Goal: Information Seeking & Learning: Learn about a topic

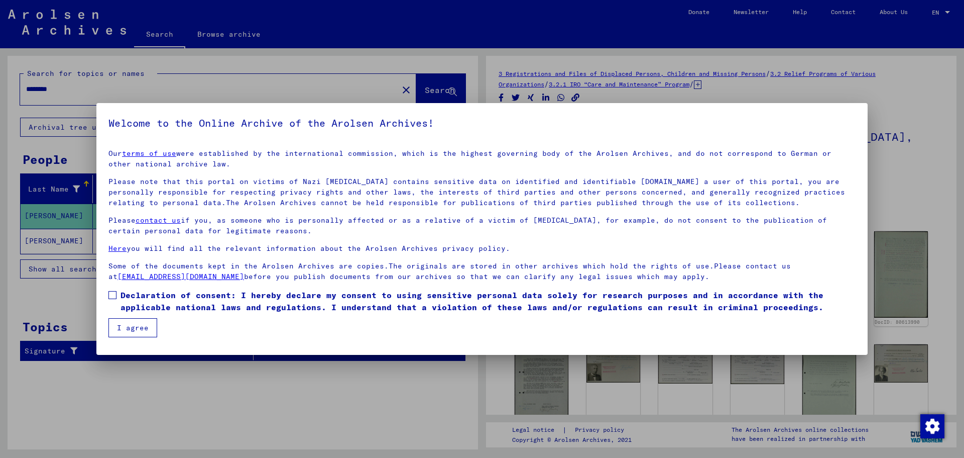
click at [114, 296] on span at bounding box center [113, 295] width 8 height 8
click at [142, 330] on button "I agree" at bounding box center [133, 327] width 49 height 19
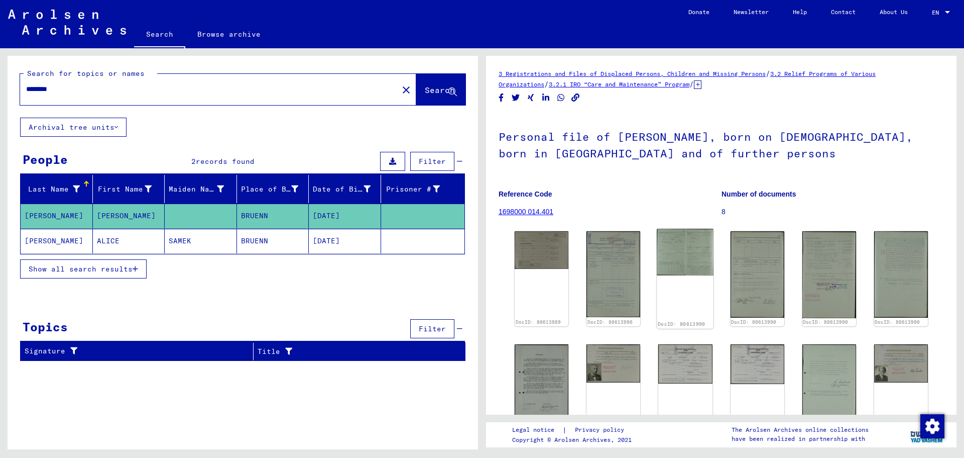
click at [663, 257] on img at bounding box center [686, 252] width 57 height 47
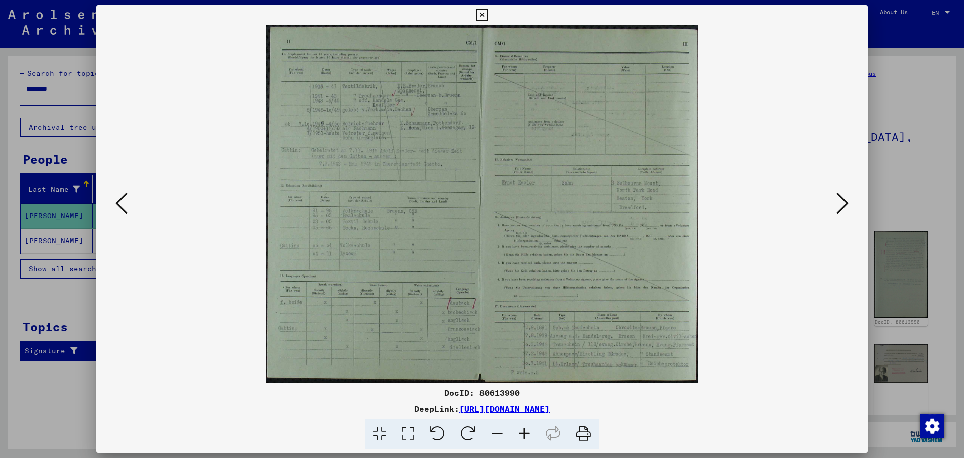
click at [841, 203] on icon at bounding box center [843, 203] width 12 height 24
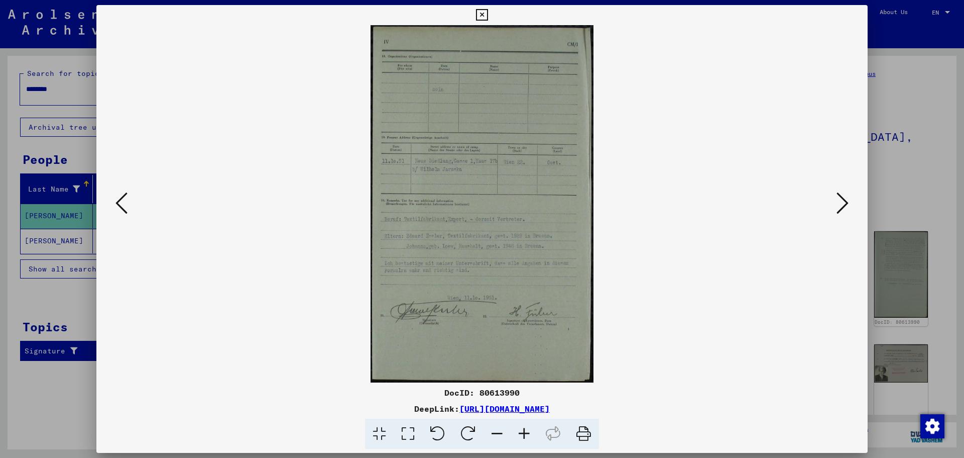
click at [841, 203] on icon at bounding box center [843, 203] width 12 height 24
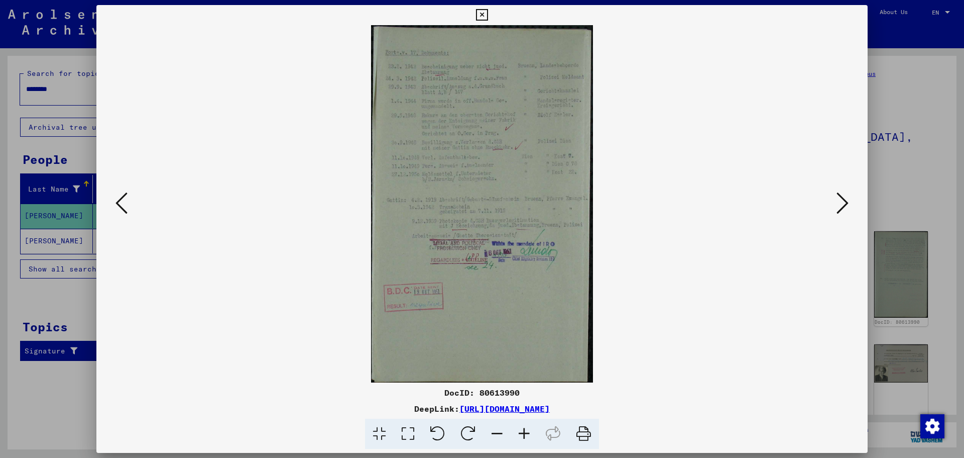
click at [841, 203] on icon at bounding box center [843, 203] width 12 height 24
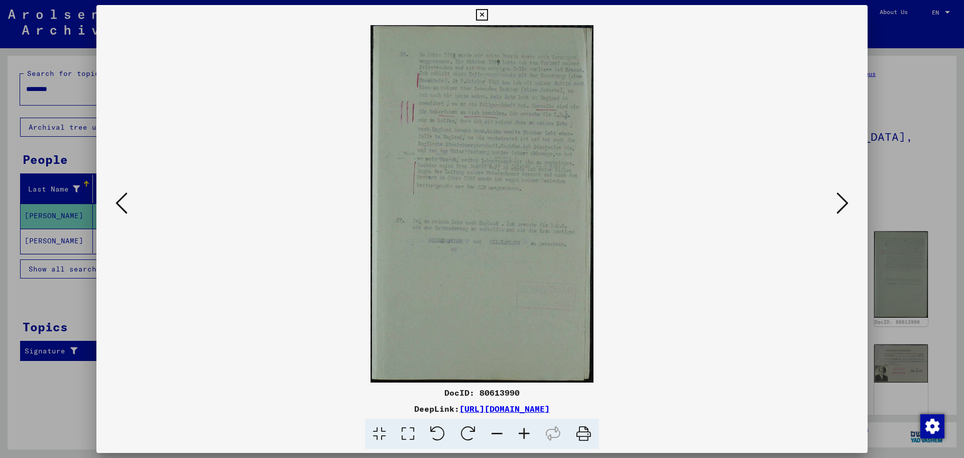
click at [521, 434] on icon at bounding box center [524, 433] width 27 height 31
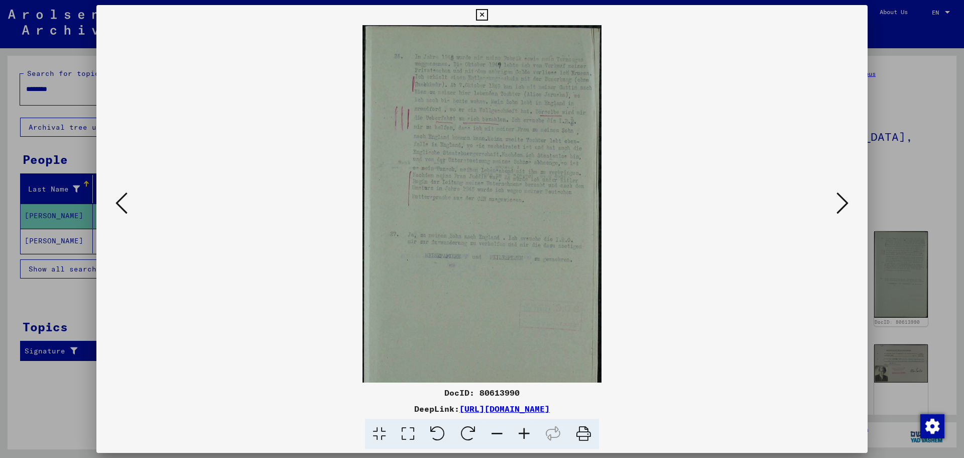
click at [521, 434] on icon at bounding box center [524, 433] width 27 height 31
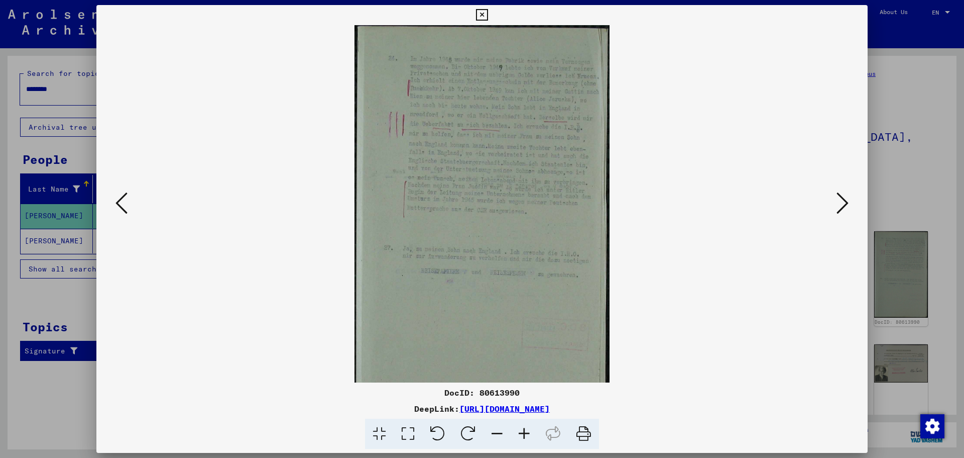
click at [522, 433] on icon at bounding box center [524, 433] width 27 height 31
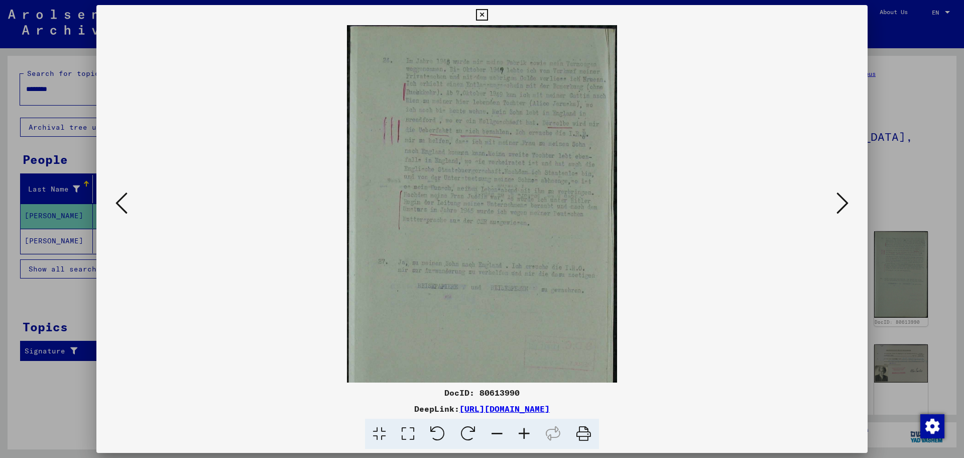
click at [522, 433] on icon at bounding box center [524, 433] width 27 height 31
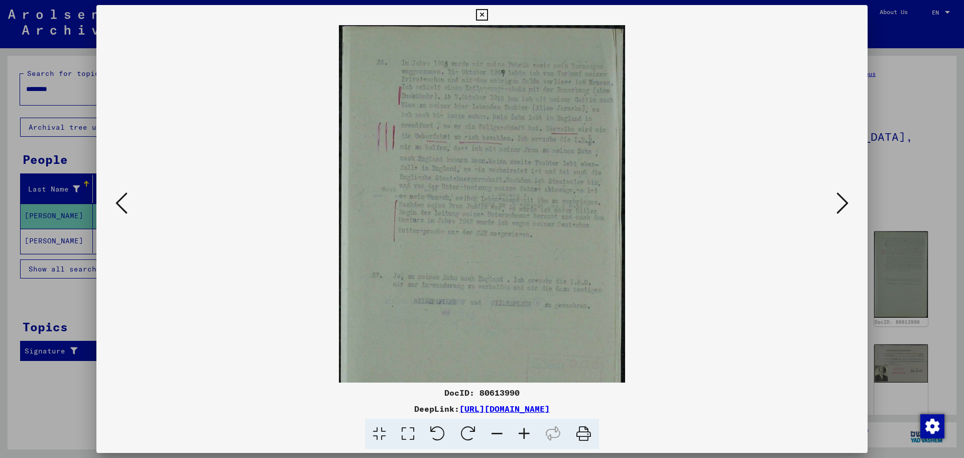
click at [522, 432] on icon at bounding box center [524, 433] width 27 height 31
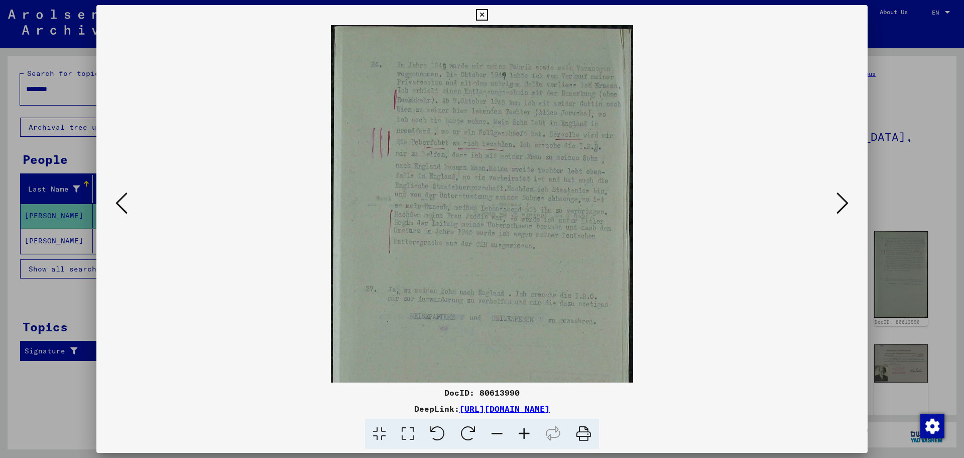
click at [522, 432] on icon at bounding box center [524, 433] width 27 height 31
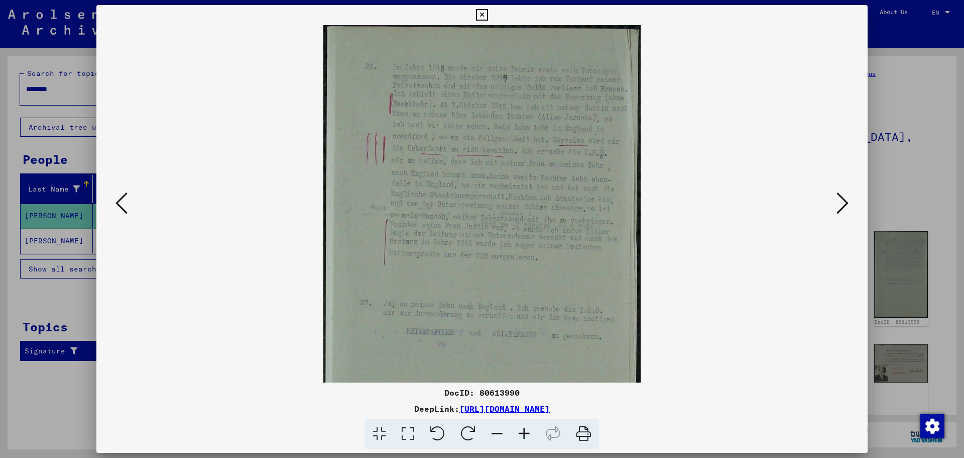
click at [840, 202] on icon at bounding box center [843, 203] width 12 height 24
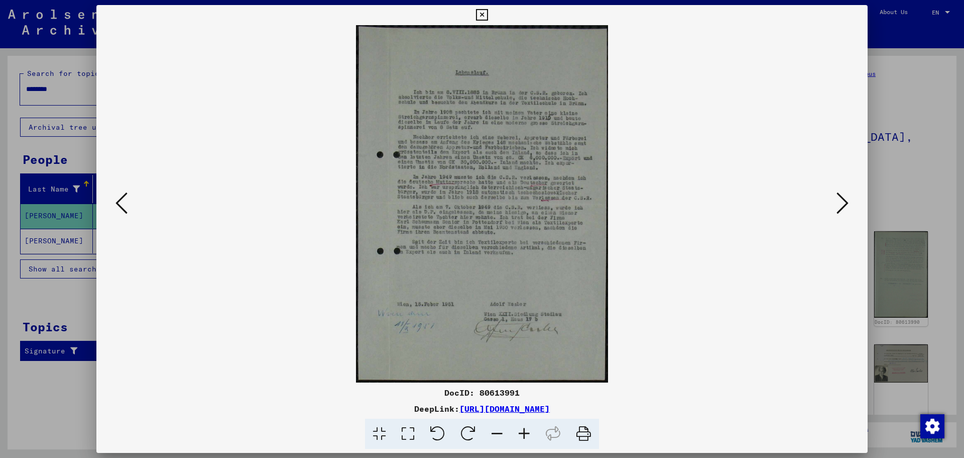
click at [841, 201] on icon at bounding box center [843, 203] width 12 height 24
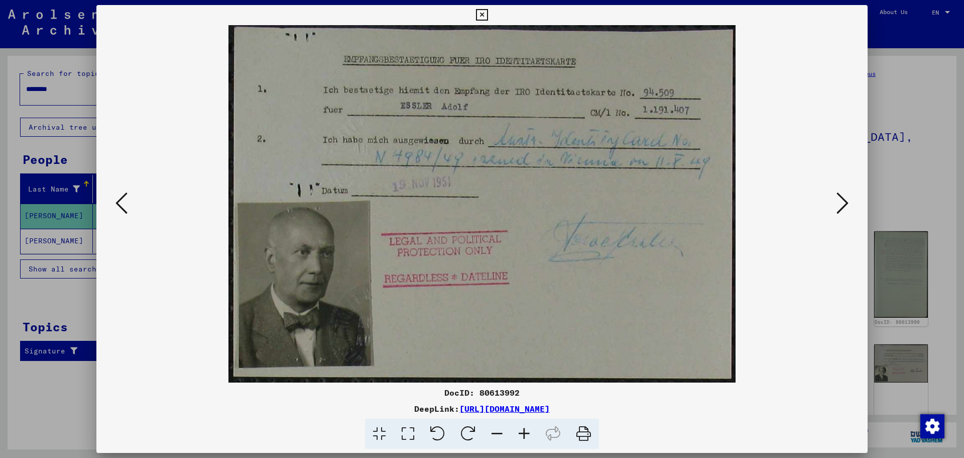
click at [841, 201] on icon at bounding box center [843, 203] width 12 height 24
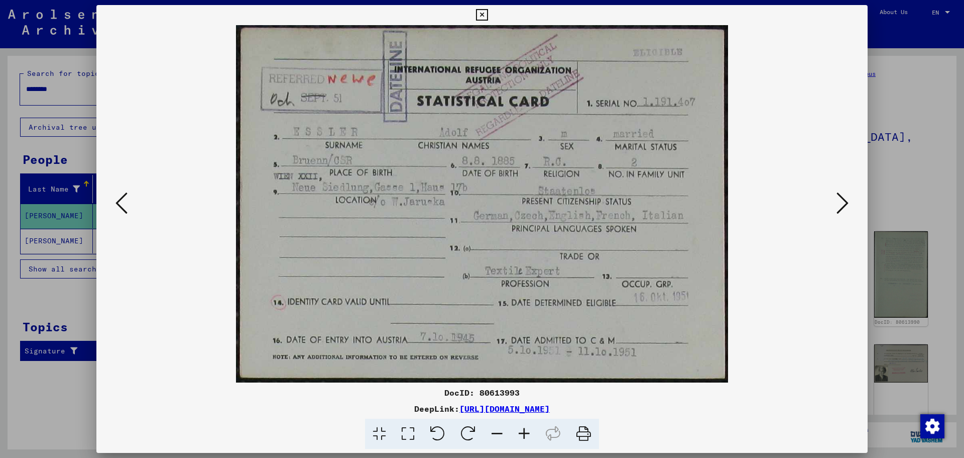
click at [841, 201] on icon at bounding box center [843, 203] width 12 height 24
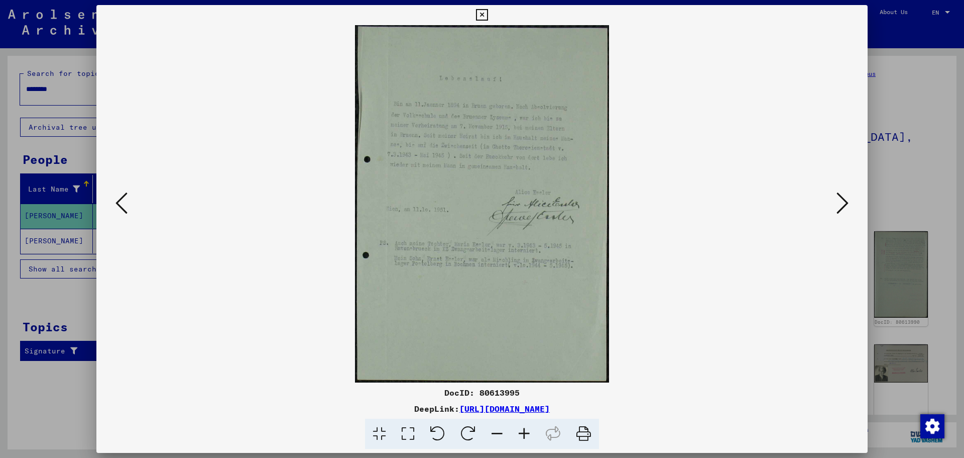
click at [841, 201] on icon at bounding box center [843, 203] width 12 height 24
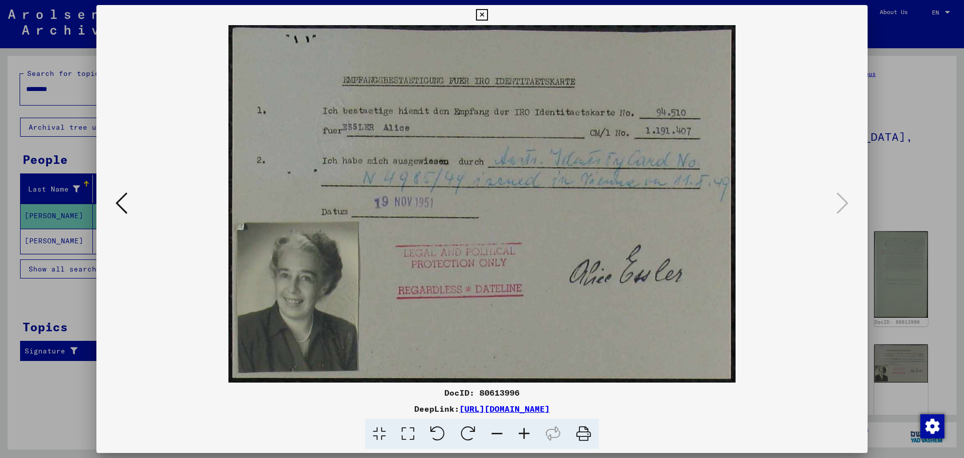
click at [481, 13] on icon at bounding box center [482, 15] width 12 height 12
